Goal: Complete application form: Complete application form

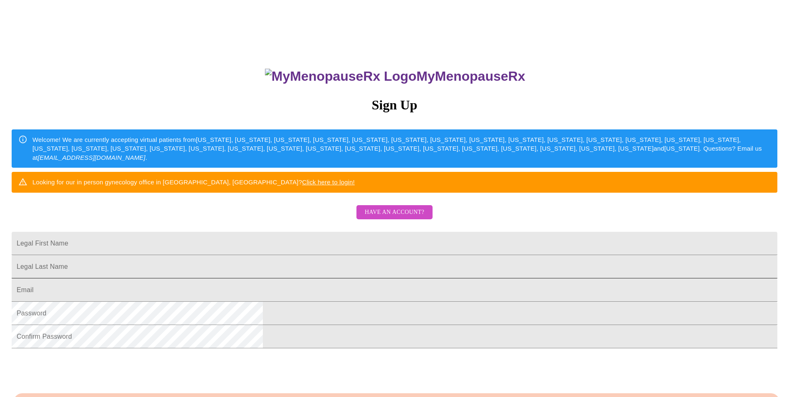
scroll to position [83, 0]
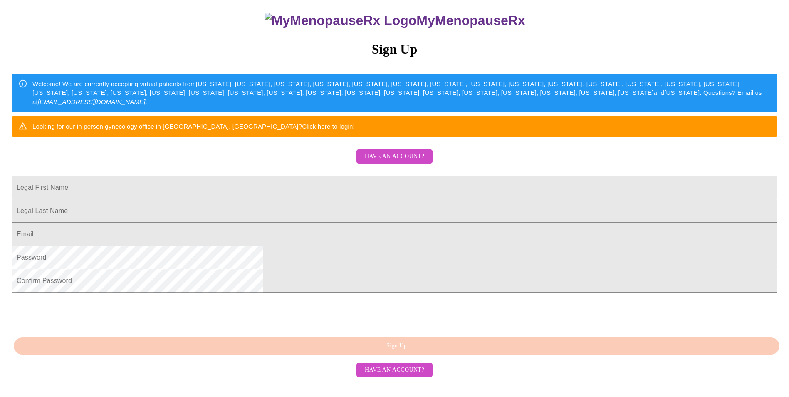
click at [288, 199] on input "Legal First Name" at bounding box center [395, 187] width 766 height 23
type input "[PERSON_NAME]"
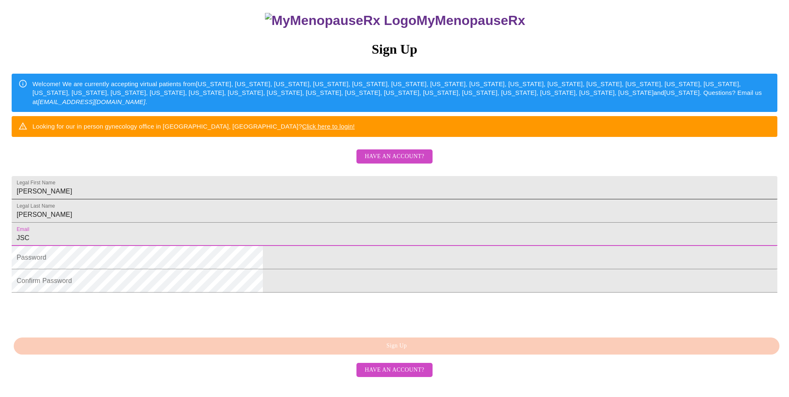
type input "[EMAIL_ADDRESS][DOMAIN_NAME]"
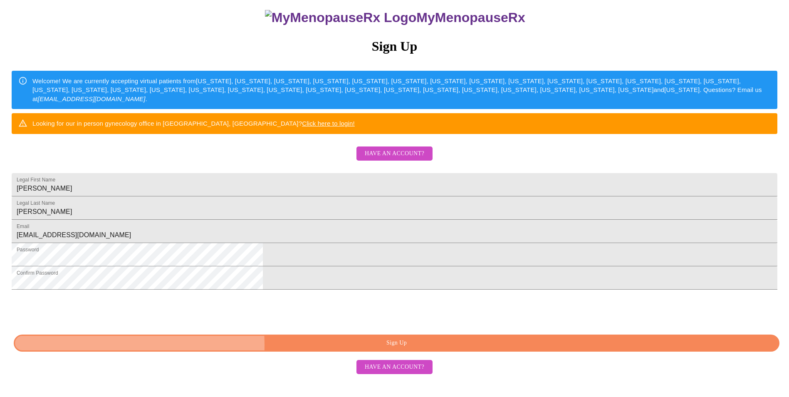
click at [335, 348] on span "Sign Up" at bounding box center [396, 343] width 746 height 10
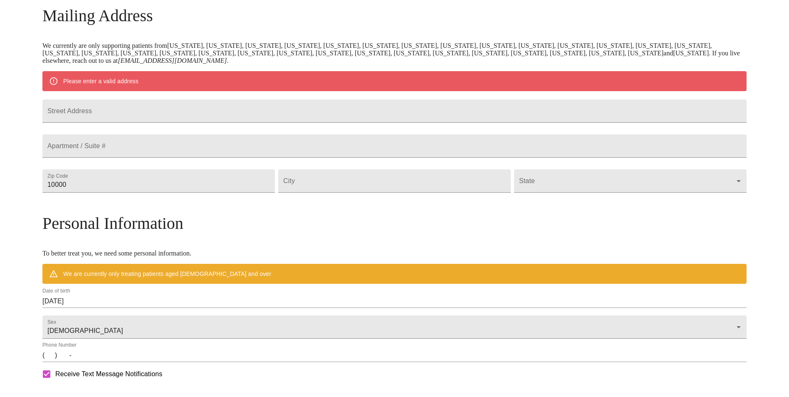
scroll to position [99, 0]
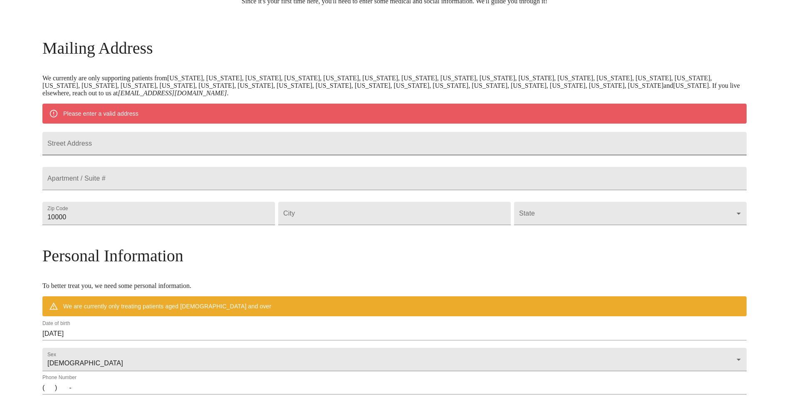
click at [158, 147] on input "Street Address" at bounding box center [394, 143] width 704 height 23
type input "[STREET_ADDRESS]"
type input "85641"
type input "vail"
click at [618, 231] on body "MyMenopauseRx Welcome to MyMenopauseRx Since it's your first time here, you'll …" at bounding box center [394, 228] width 782 height 648
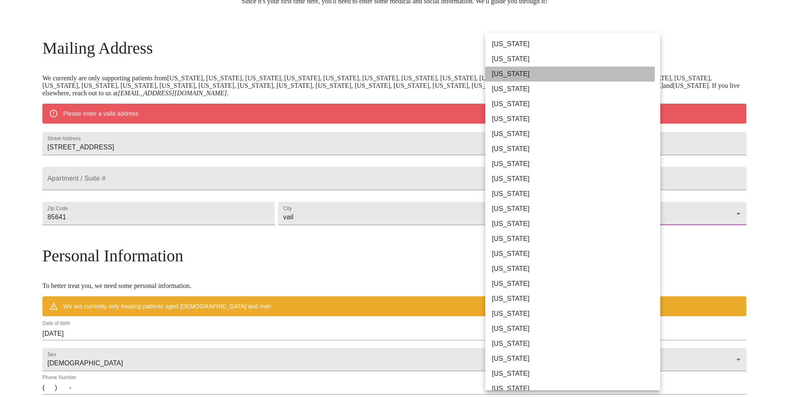
click at [504, 73] on li "[US_STATE]" at bounding box center [575, 74] width 181 height 15
type input "[US_STATE]"
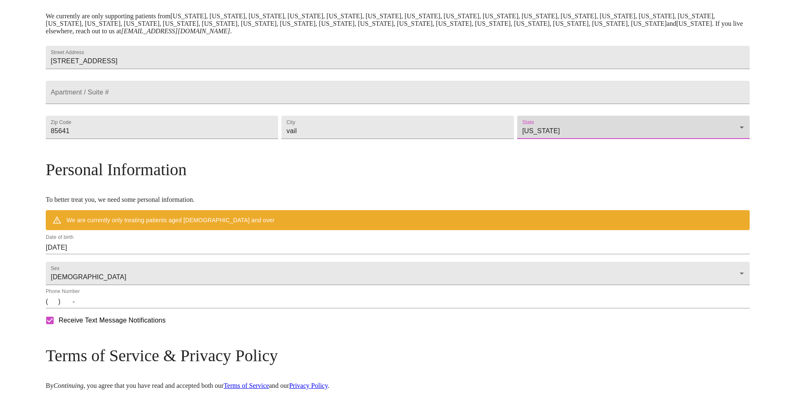
scroll to position [182, 0]
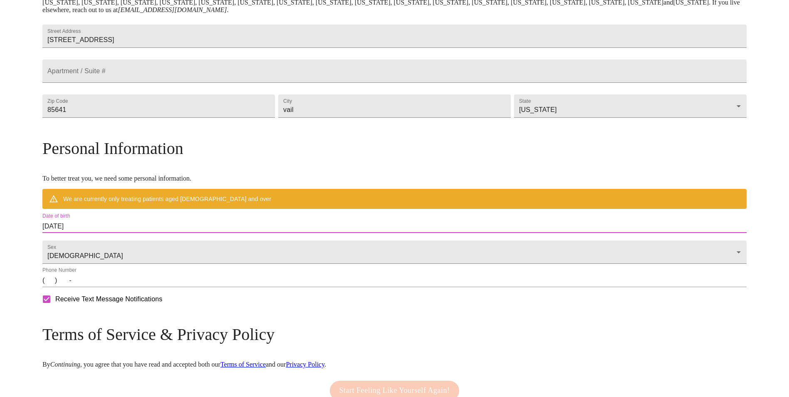
drag, startPoint x: 163, startPoint y: 241, endPoint x: 112, endPoint y: 241, distance: 51.1
click at [112, 241] on div "MyMenopauseRx Welcome to MyMenopauseRx Since it's your first time here, you'll …" at bounding box center [394, 133] width 704 height 624
drag, startPoint x: 112, startPoint y: 241, endPoint x: 148, endPoint y: 238, distance: 35.9
click at [148, 233] on input "[DATE]" at bounding box center [394, 226] width 704 height 13
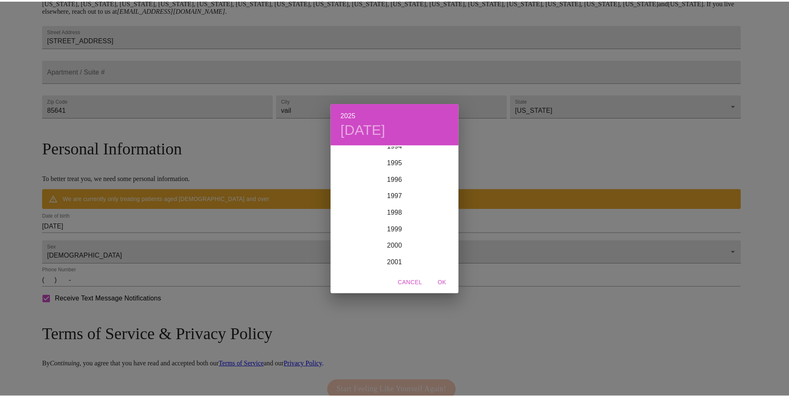
scroll to position [1339, 0]
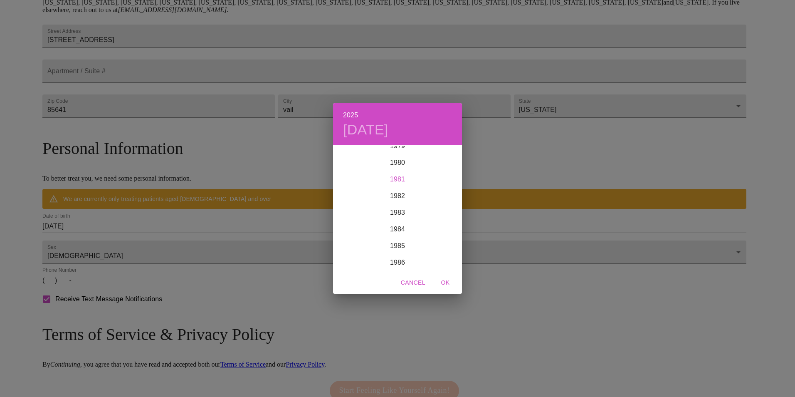
click at [395, 178] on div "1981" at bounding box center [397, 179] width 129 height 17
click at [399, 255] on div "Nov" at bounding box center [397, 255] width 43 height 31
click at [345, 220] on p "15" at bounding box center [347, 219] width 7 height 8
click at [446, 283] on span "OK" at bounding box center [445, 282] width 20 height 10
type input "[DATE]"
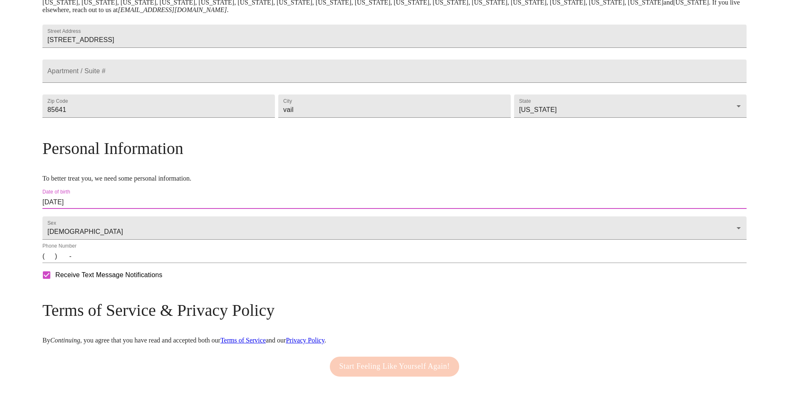
drag, startPoint x: 166, startPoint y: 278, endPoint x: 178, endPoint y: 277, distance: 13.0
click at [166, 263] on input "(   )    -" at bounding box center [394, 255] width 704 height 13
drag, startPoint x: 133, startPoint y: 281, endPoint x: 170, endPoint y: 272, distance: 38.6
click at [133, 263] on input "(   )    -" at bounding box center [394, 255] width 704 height 13
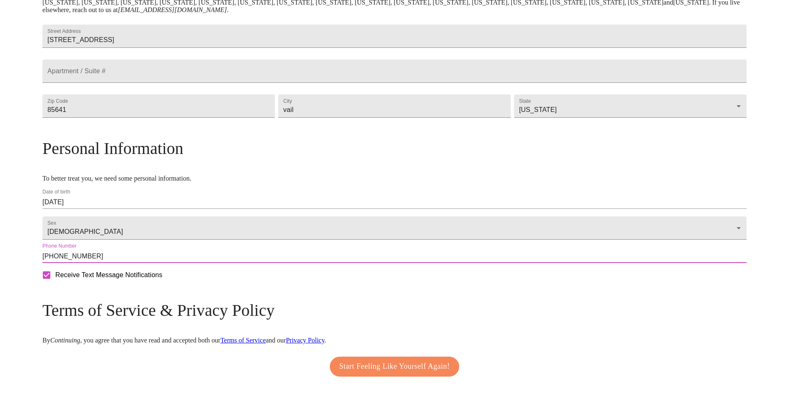
type input "[PHONE_NUMBER]"
click at [350, 373] on span "Start Feeling Like Yourself Again!" at bounding box center [394, 366] width 111 height 13
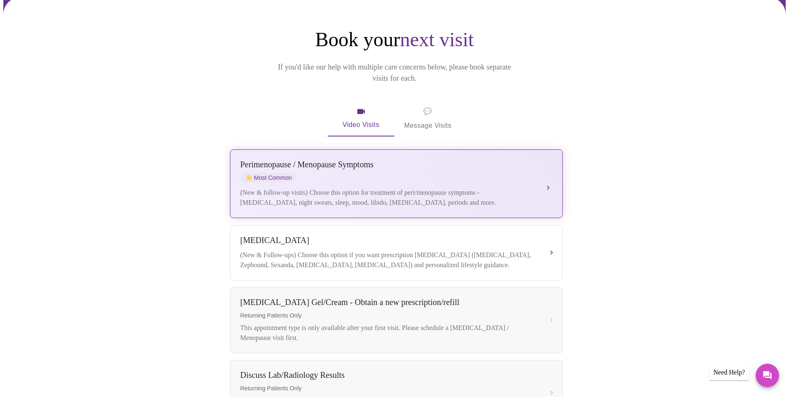
scroll to position [69, 0]
click at [312, 161] on div "Perimenopause / Menopause Symptoms" at bounding box center [387, 166] width 295 height 10
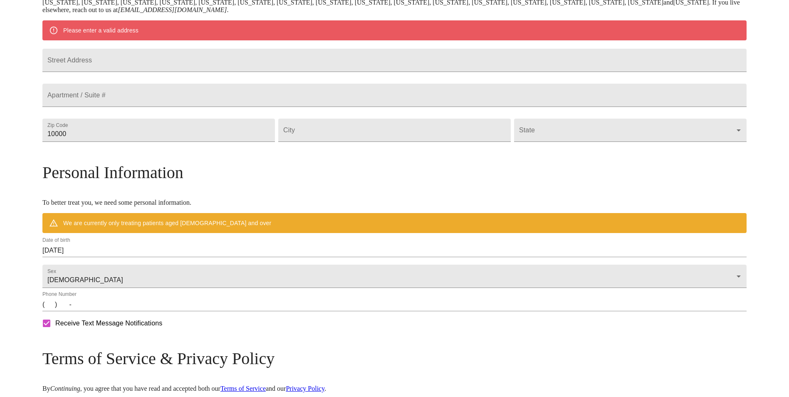
scroll to position [99, 0]
